Goal: Use online tool/utility

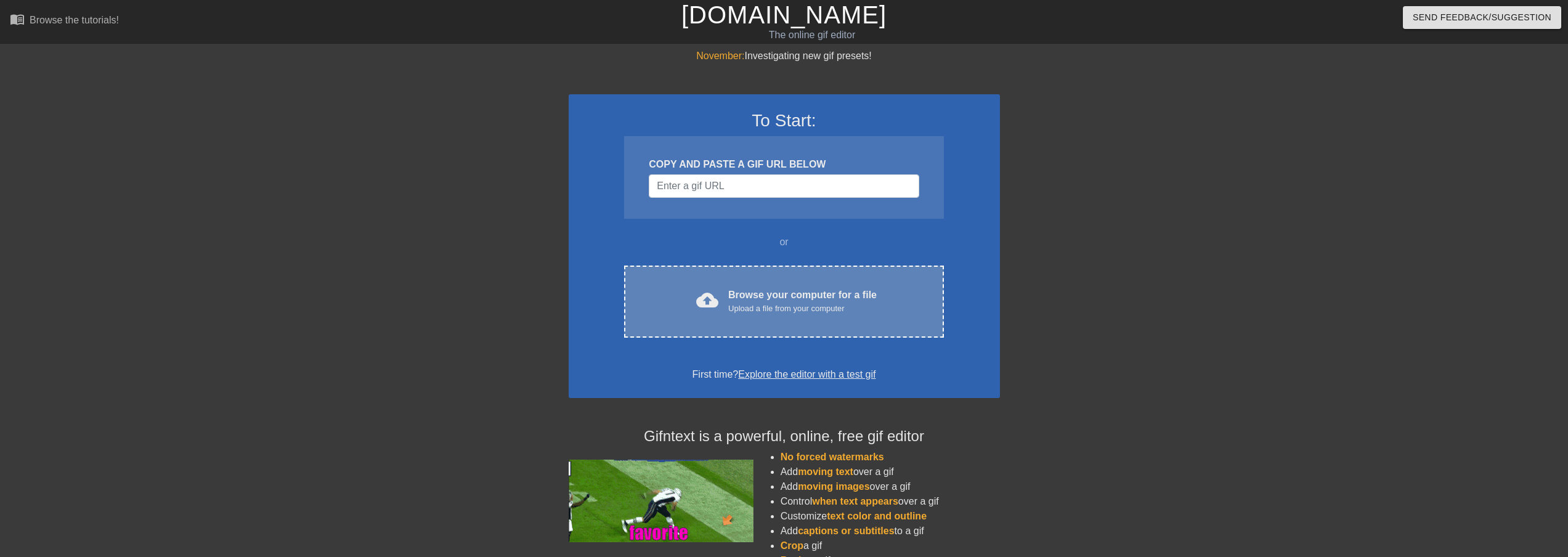
click at [813, 286] on div "cloud_upload Browse your computer for a file Upload a file from your computer C…" at bounding box center [784, 302] width 319 height 72
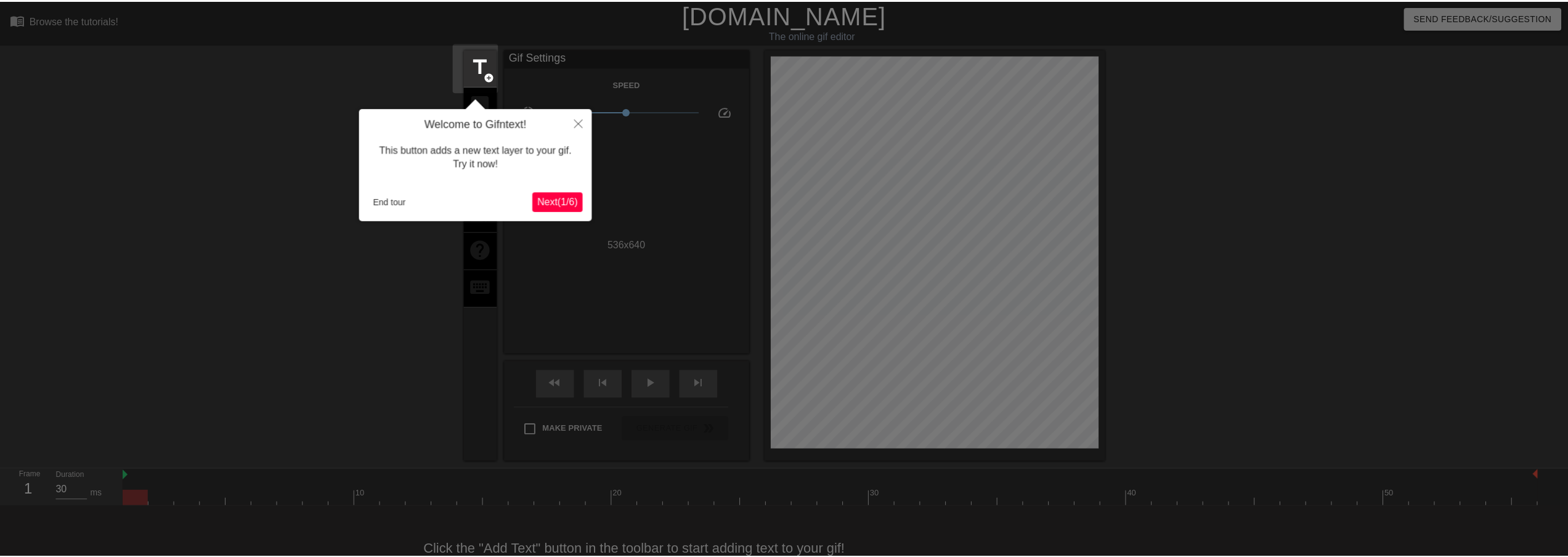
scroll to position [30, 0]
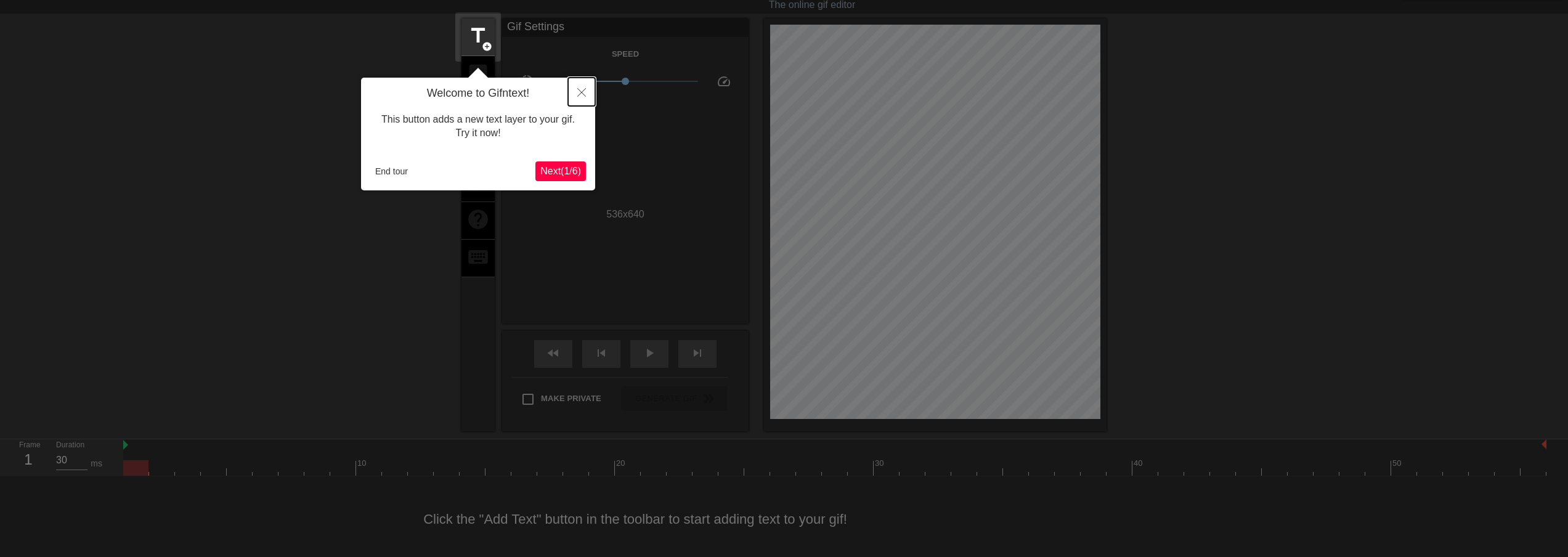
click at [584, 92] on icon "Close" at bounding box center [581, 92] width 9 height 9
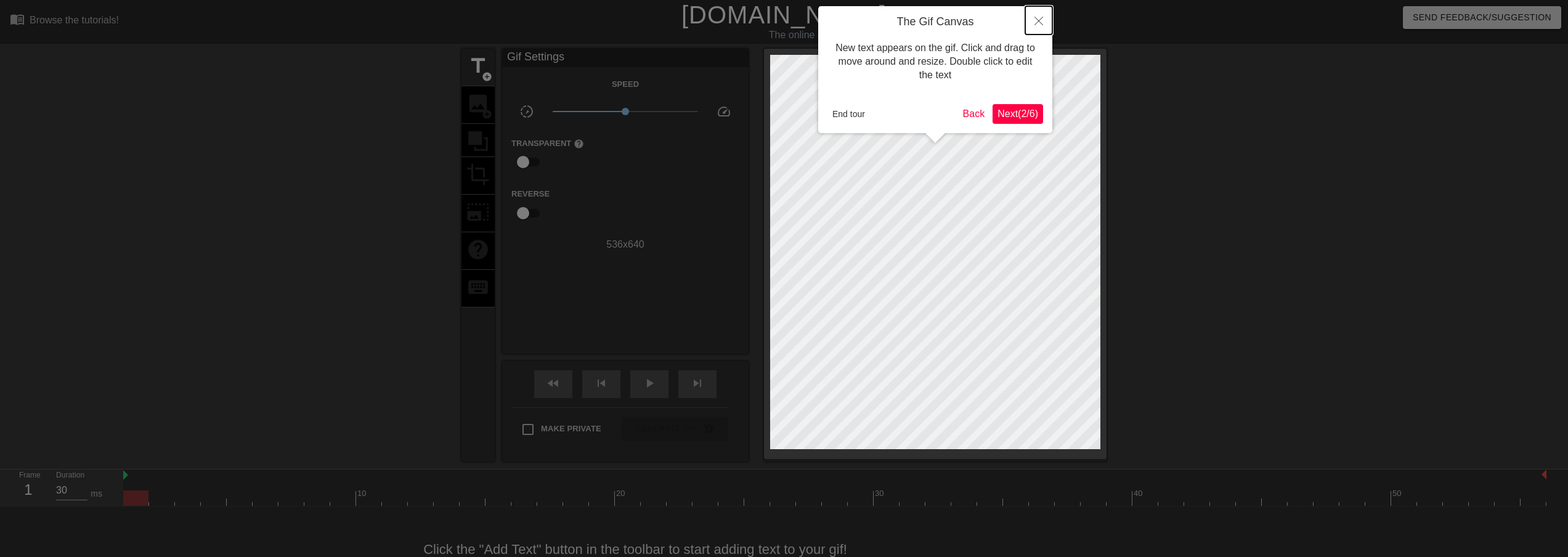
click at [1032, 18] on button "Close" at bounding box center [1039, 20] width 28 height 28
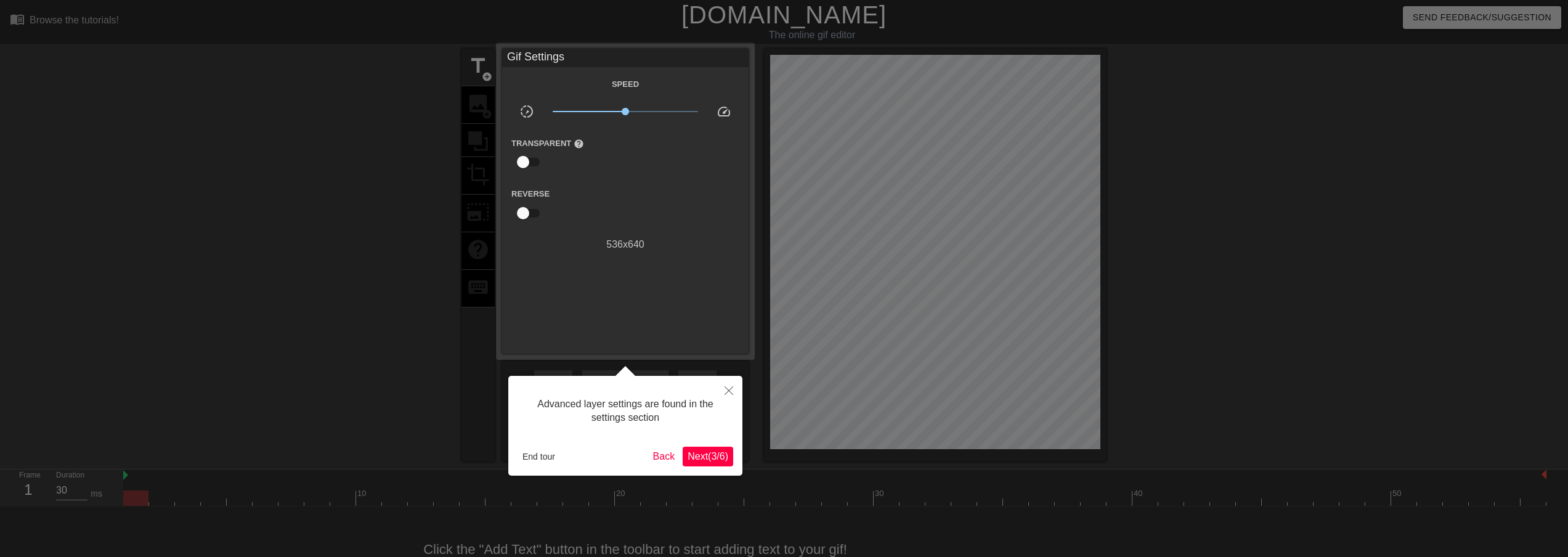
scroll to position [30, 0]
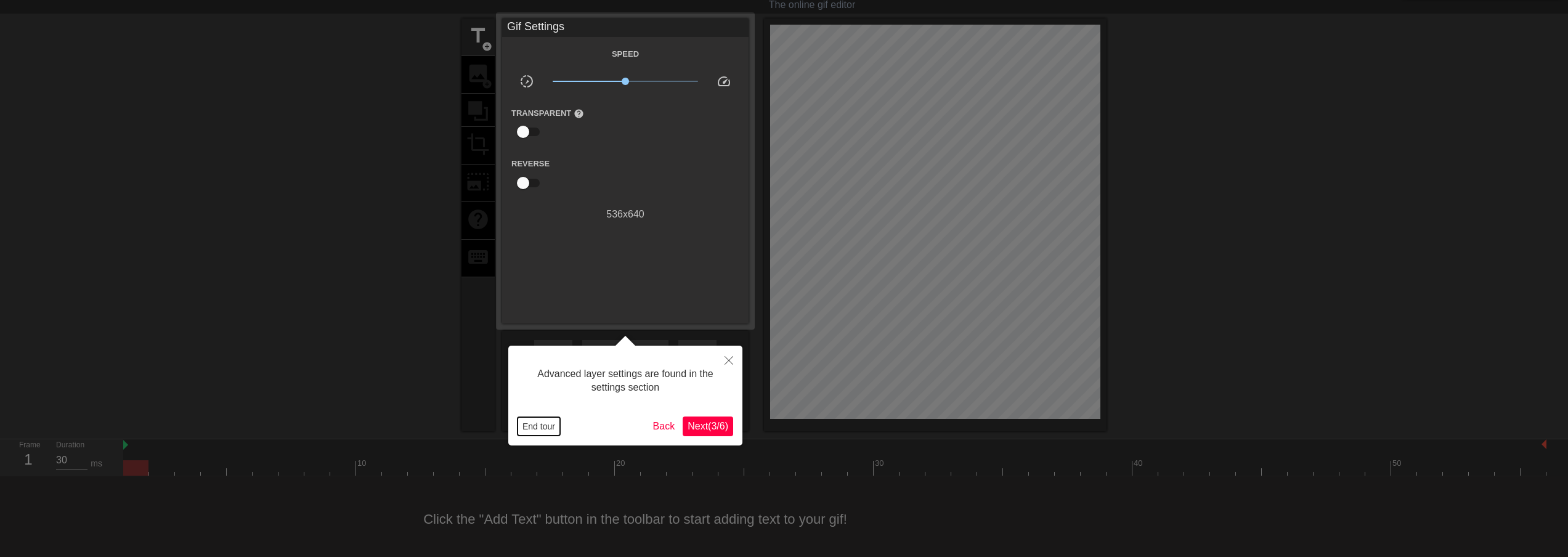
click at [546, 430] on button "End tour" at bounding box center [539, 426] width 43 height 18
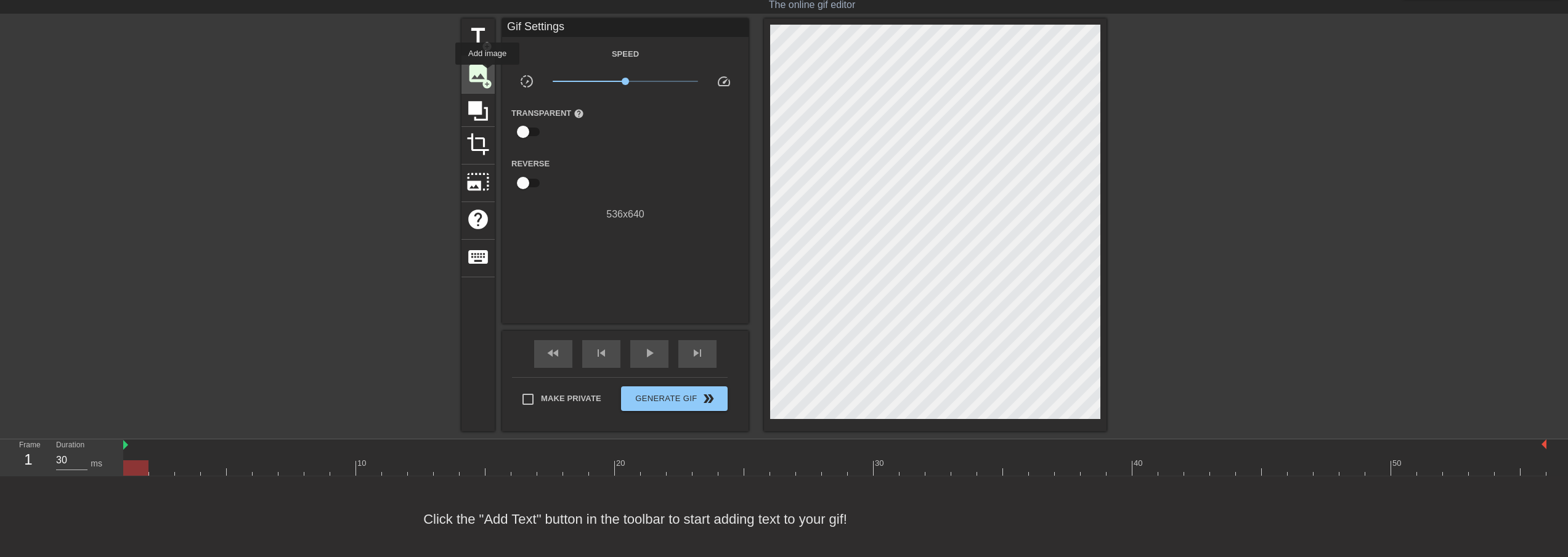
click at [488, 73] on span "image" at bounding box center [478, 73] width 24 height 24
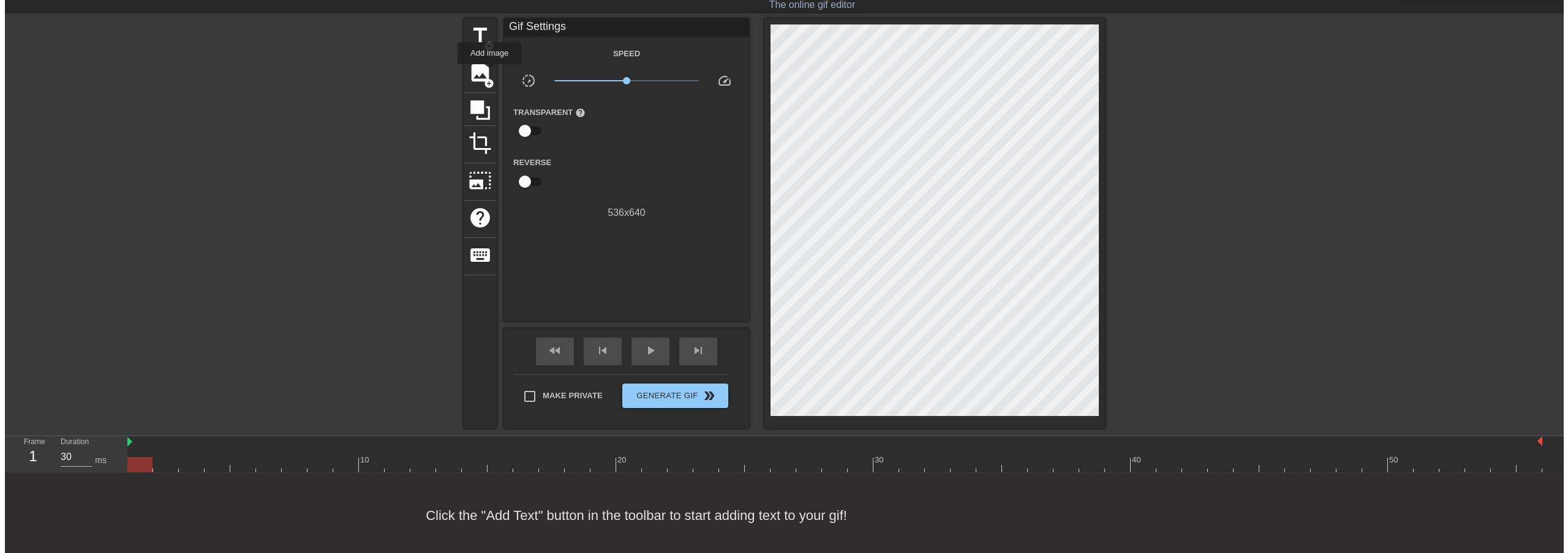
scroll to position [0, 0]
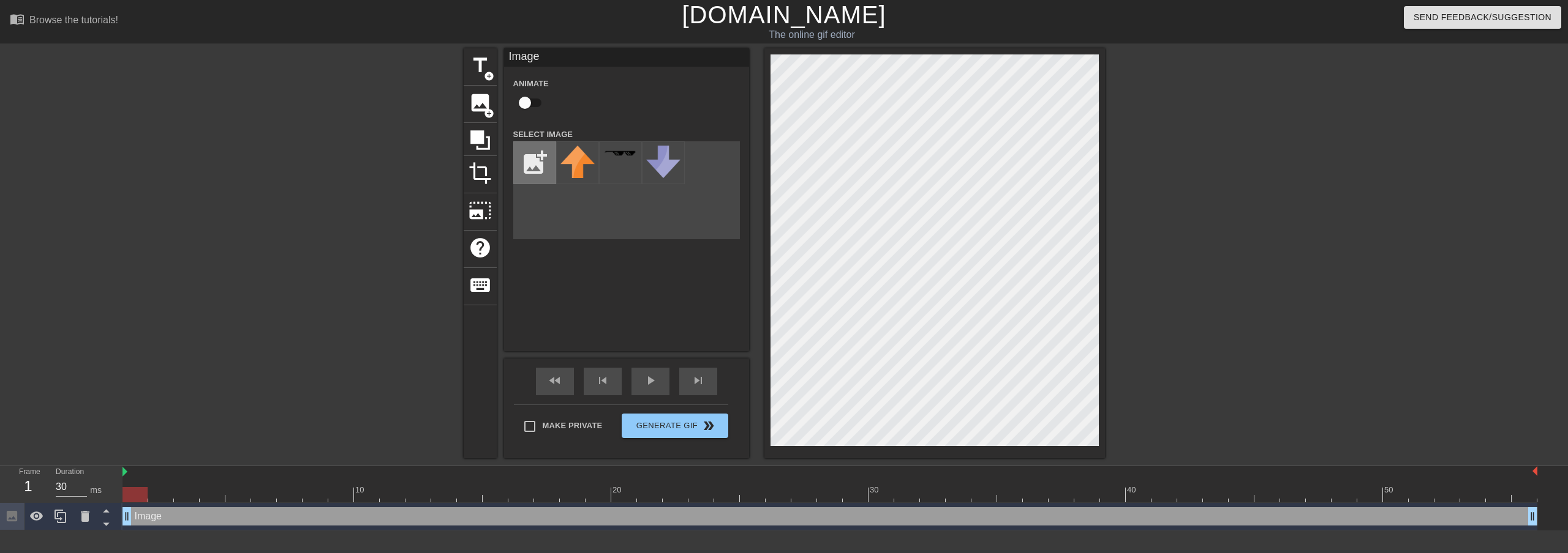
click at [536, 164] on input "file" at bounding box center [535, 163] width 41 height 41
type input "C:\fakepath\__vivian_banshee_zenless_zone_zero_drawn_by_oishi_kuwagata__32a1623…"
click at [583, 171] on img at bounding box center [577, 169] width 34 height 45
click at [1017, 462] on div "menu_book Browse the tutorials! [DOMAIN_NAME] The online gif editor Send Feedba…" at bounding box center [784, 265] width 1568 height 530
click at [1120, 434] on div "title add_circle image add_circle crop photo_size_select_large help keyboard Im…" at bounding box center [784, 252] width 1568 height 410
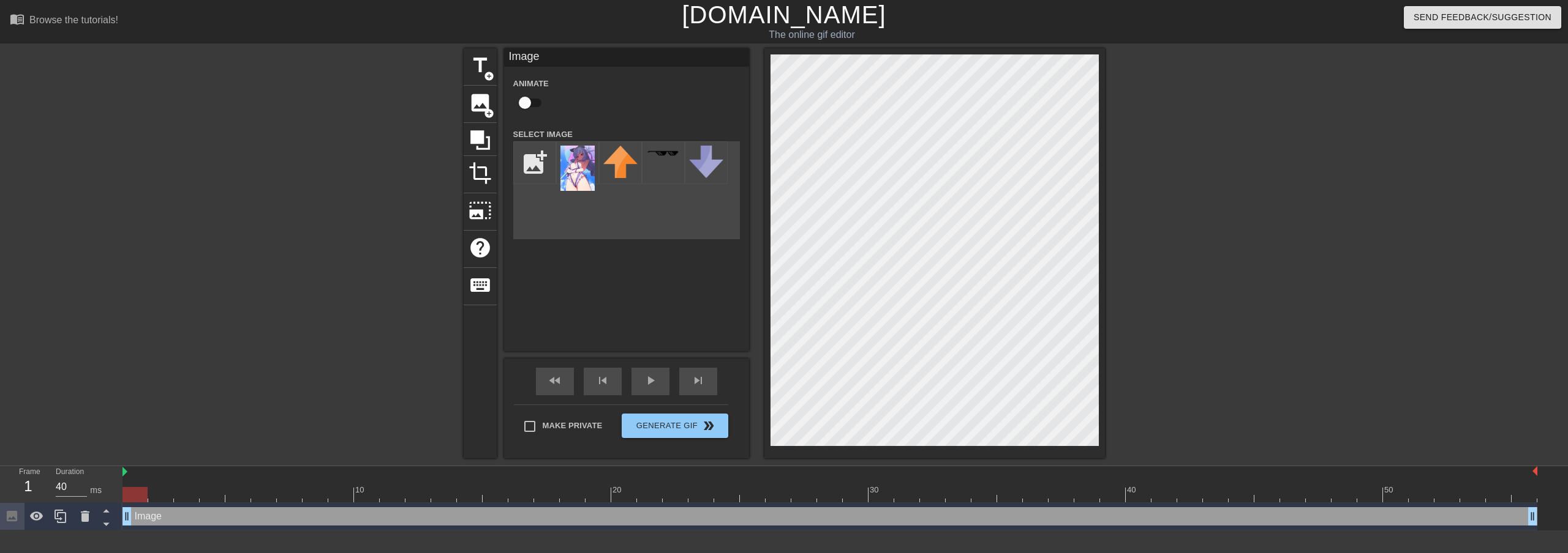
click at [173, 498] on div at bounding box center [830, 495] width 1414 height 15
drag, startPoint x: 213, startPoint y: 501, endPoint x: 445, endPoint y: 512, distance: 232.3
click at [445, 512] on div "10 20 30 40 50 Image drag_handle drag_handle" at bounding box center [845, 498] width 1445 height 64
type input "30"
drag, startPoint x: 322, startPoint y: 497, endPoint x: 1498, endPoint y: 486, distance: 1176.1
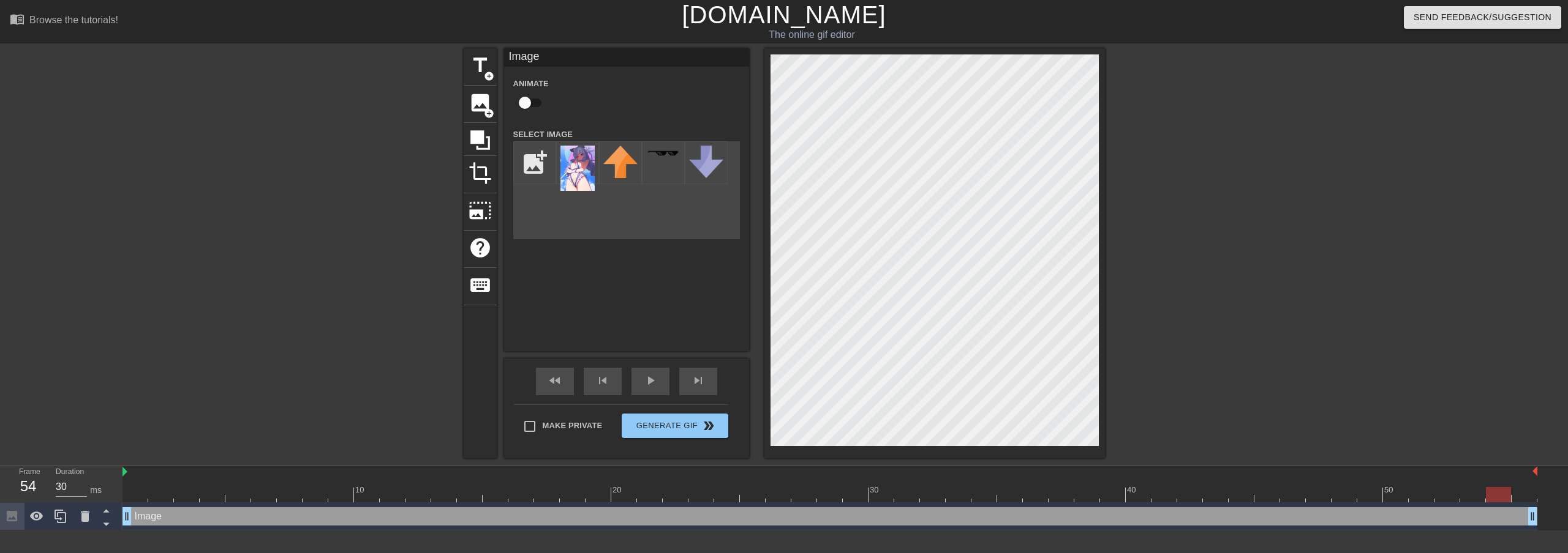
click at [1498, 486] on div "10 20 30 40 50" at bounding box center [830, 484] width 1414 height 36
click at [1408, 314] on div "title add_circle image add_circle crop photo_size_select_large help keyboard Im…" at bounding box center [784, 252] width 1568 height 410
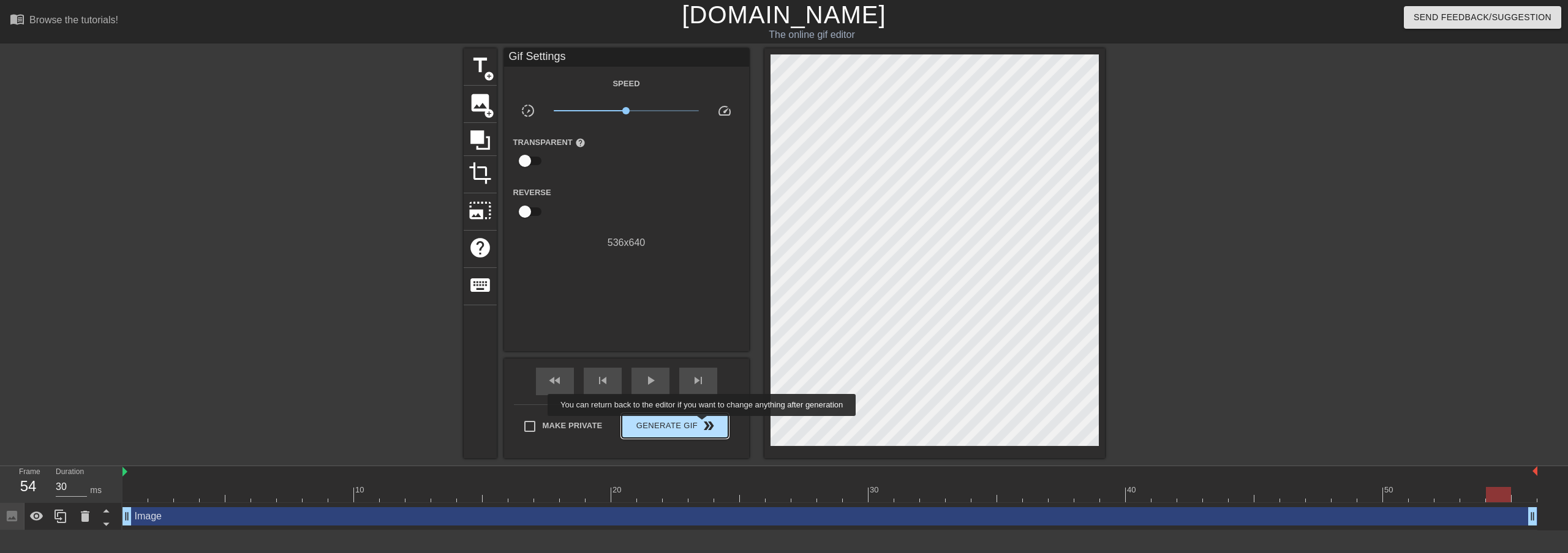
click at [703, 425] on span "double_arrow" at bounding box center [709, 426] width 15 height 15
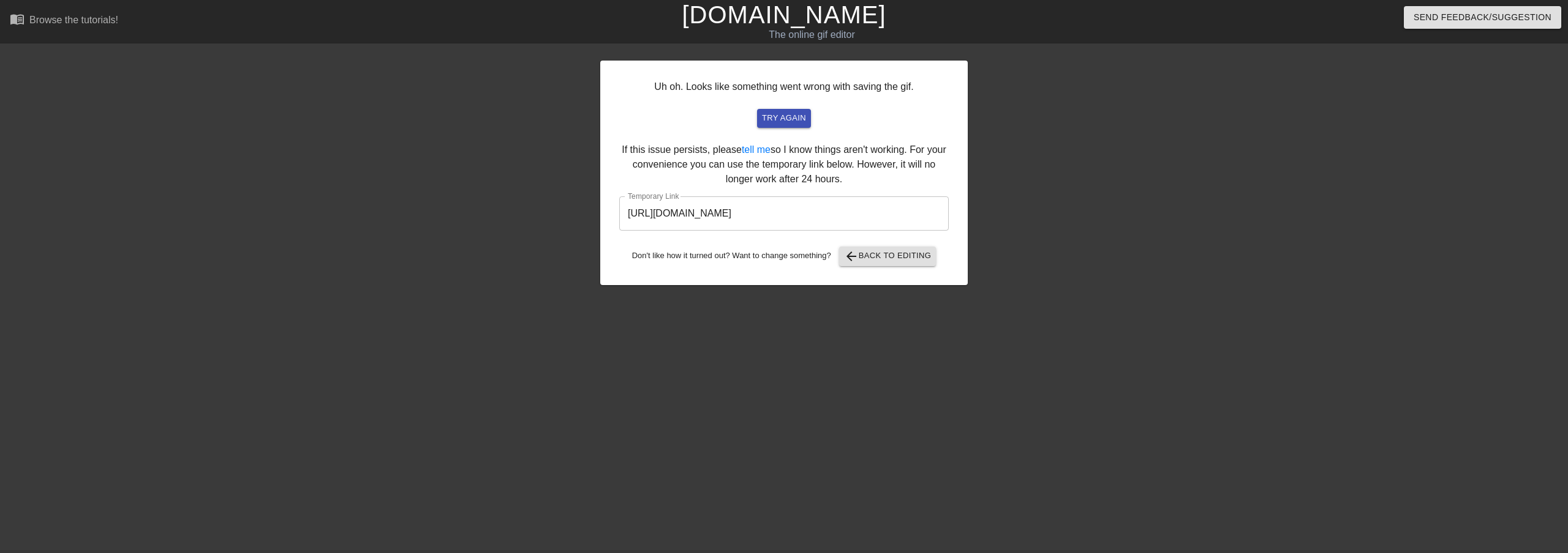
click at [817, 236] on div "Uh oh. Looks like something went wrong with saving the gif. try again If this i…" at bounding box center [784, 172] width 368 height 224
click at [824, 215] on input "[URL][DOMAIN_NAME]" at bounding box center [784, 213] width 329 height 34
click at [824, 214] on input "[URL][DOMAIN_NAME]" at bounding box center [784, 213] width 329 height 34
